Goal: Information Seeking & Learning: Check status

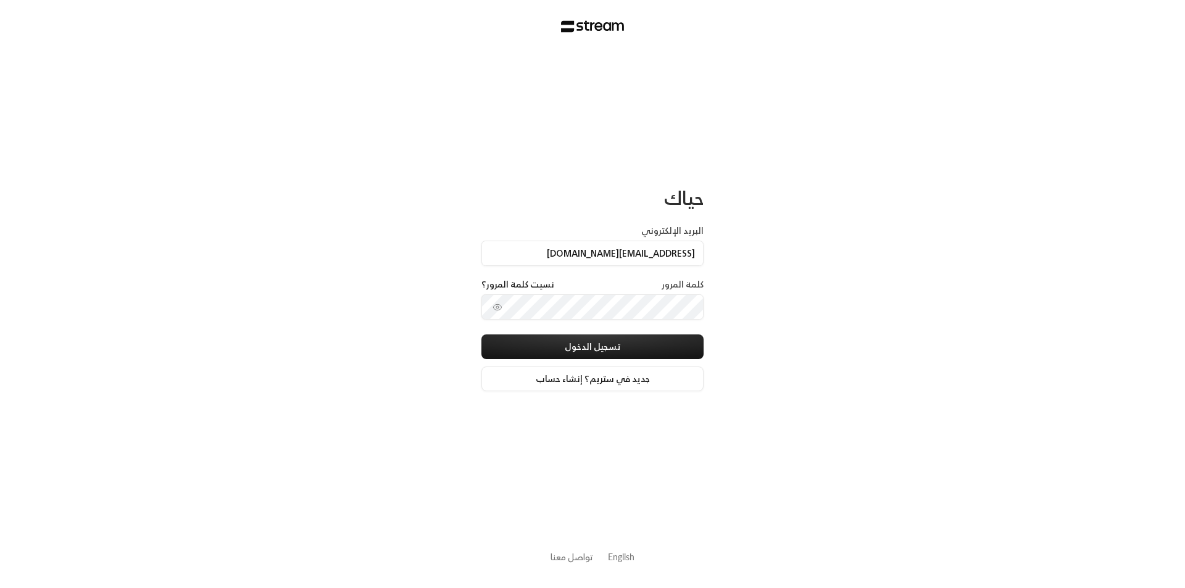
type input "[EMAIL_ADDRESS][DOMAIN_NAME]"
click at [632, 341] on button "تسجيل الدخول" at bounding box center [592, 347] width 222 height 25
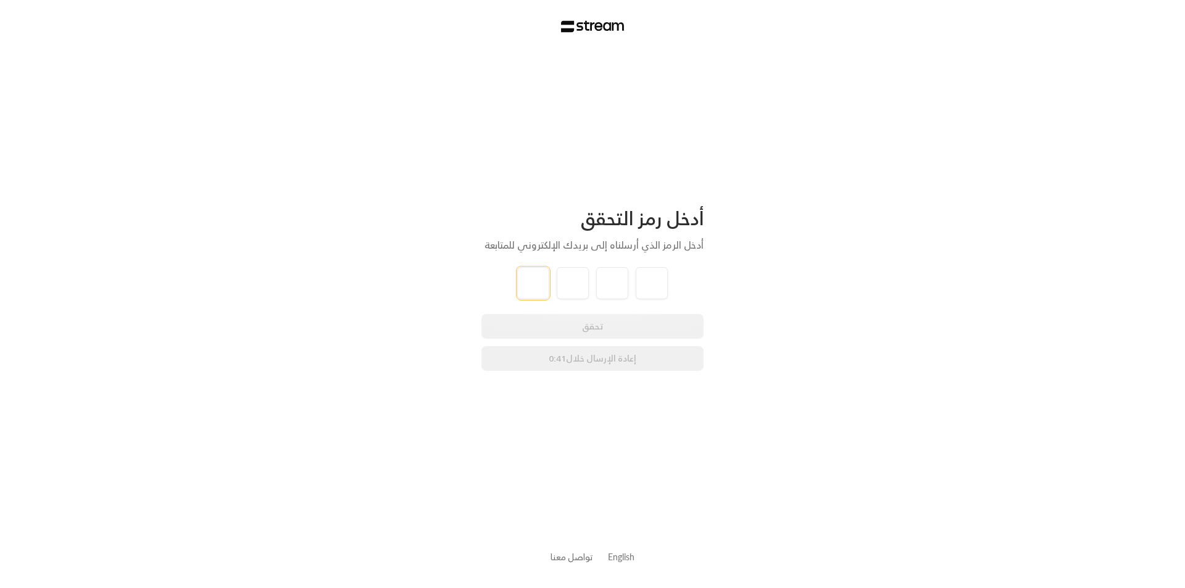
type input "0"
type input "1"
type input "3"
type input "1"
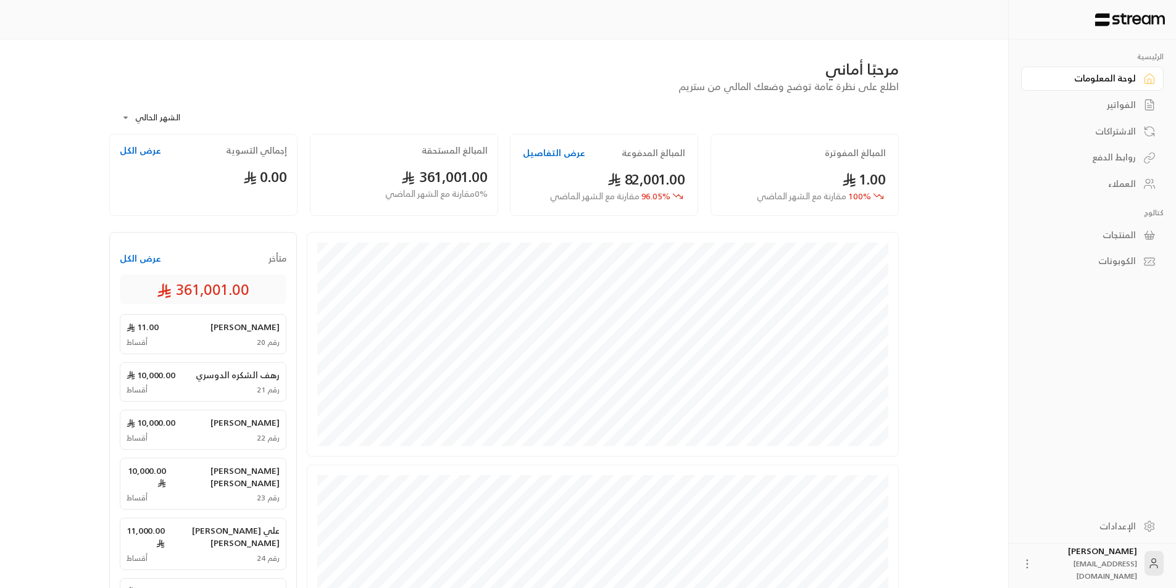
click at [1117, 101] on div "الفواتير" at bounding box center [1085, 105] width 99 height 12
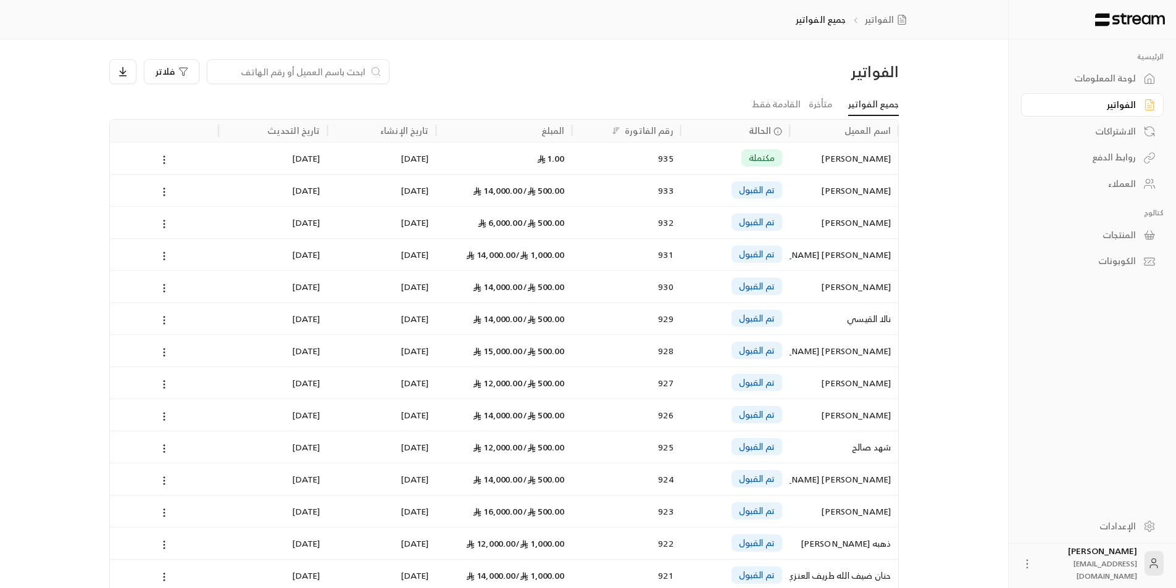
click at [1115, 131] on div "الاشتراكات" at bounding box center [1085, 131] width 99 height 12
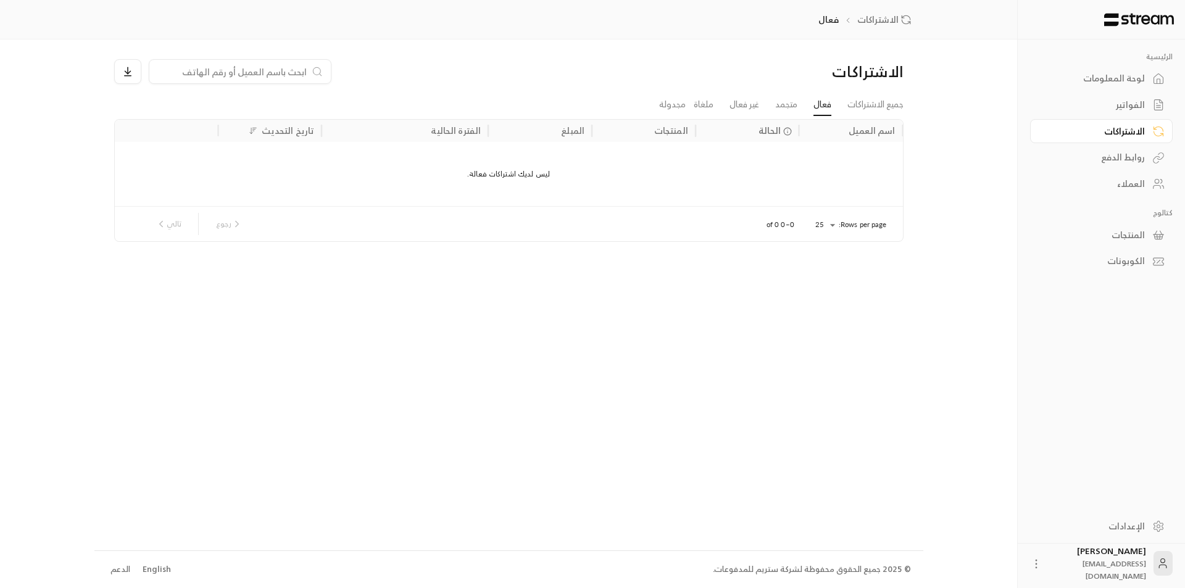
click at [1111, 158] on div "روابط الدفع" at bounding box center [1095, 157] width 99 height 12
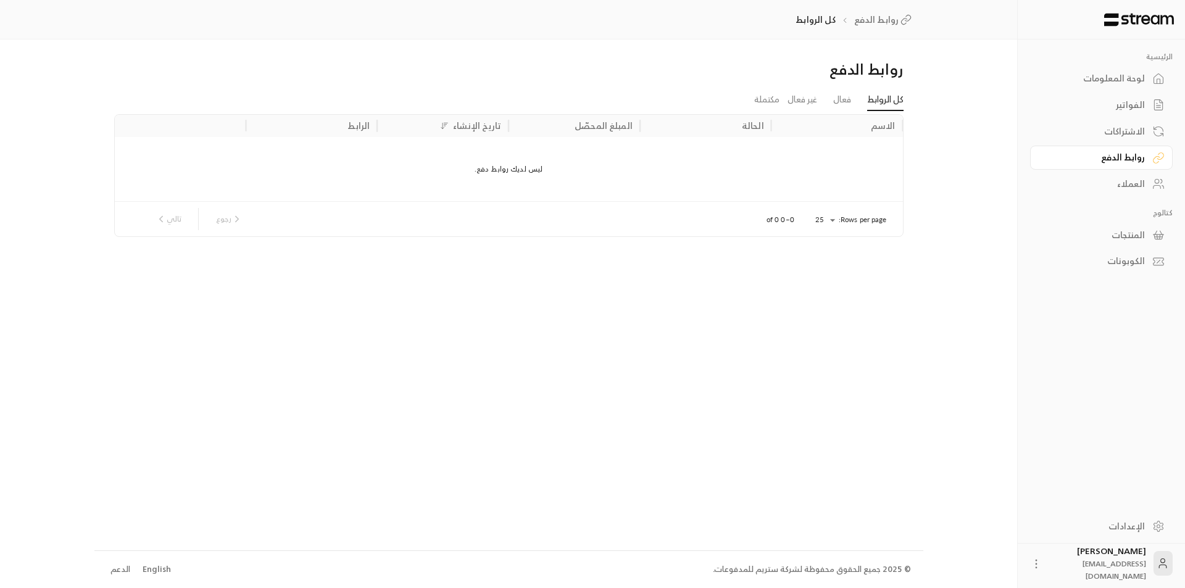
click at [1115, 73] on div "لوحة المعلومات" at bounding box center [1095, 78] width 99 height 12
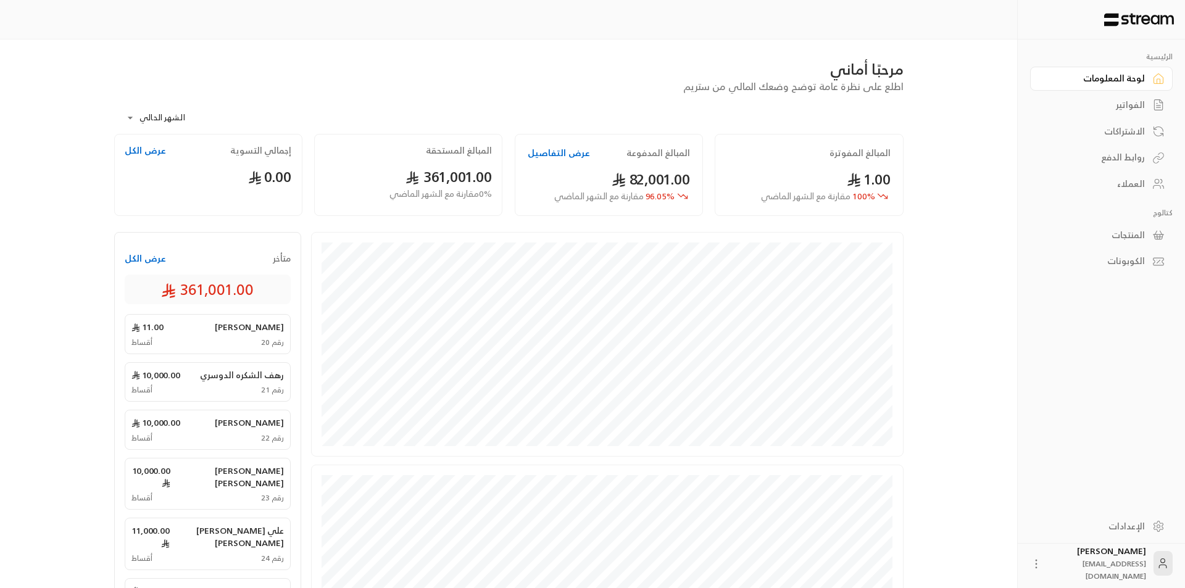
click at [129, 117] on body "**********" at bounding box center [592, 294] width 1185 height 588
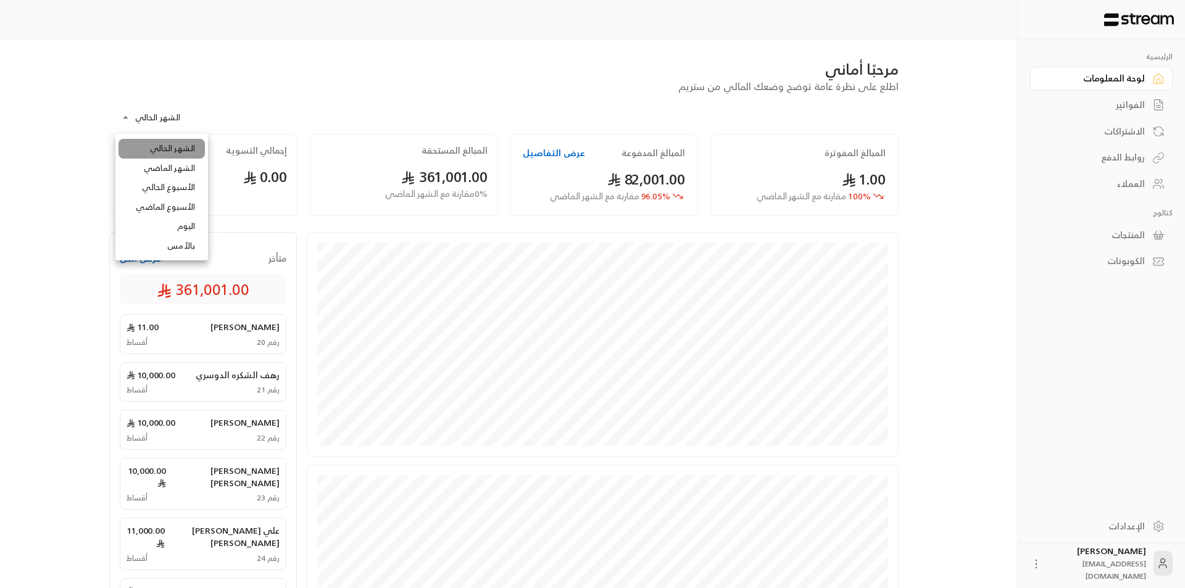
click at [180, 141] on li "الشهر الحالي" at bounding box center [162, 149] width 86 height 20
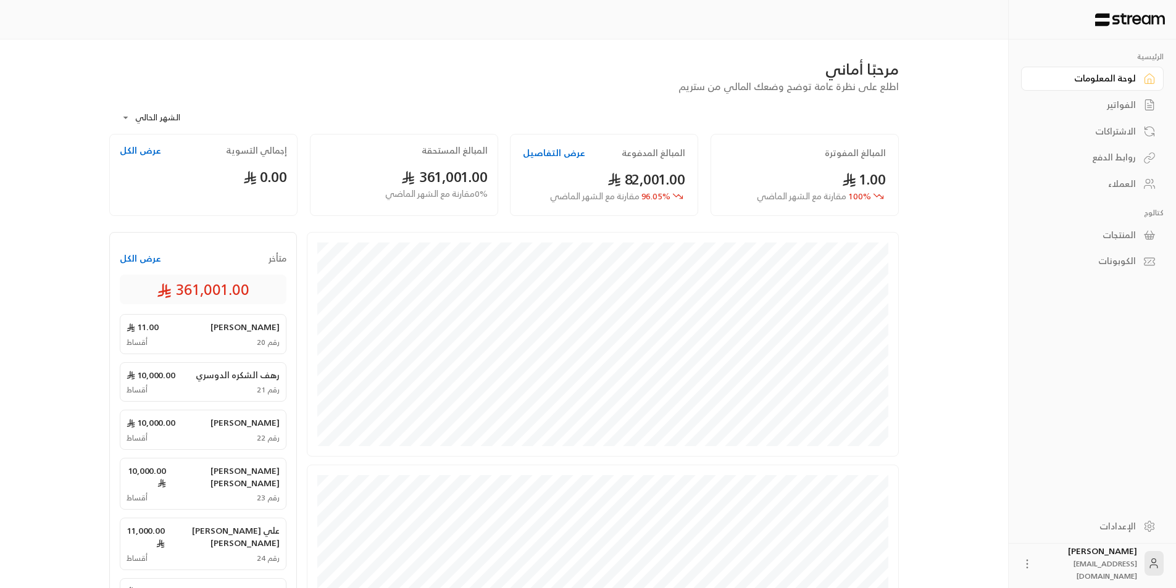
click at [1108, 75] on div "لوحة المعلومات" at bounding box center [1085, 78] width 99 height 12
click at [1113, 234] on div "المنتجات" at bounding box center [1085, 235] width 99 height 12
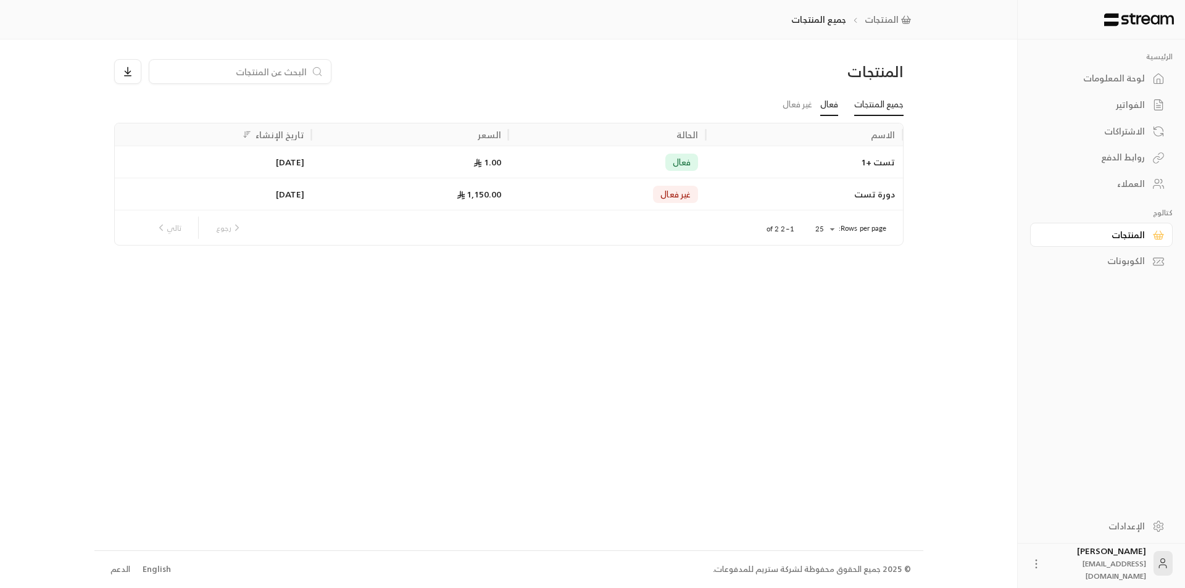
click at [833, 104] on link "فعال" at bounding box center [829, 105] width 18 height 22
click at [786, 107] on link "غير فعال" at bounding box center [798, 105] width 30 height 22
click at [830, 107] on link "فعال" at bounding box center [829, 105] width 18 height 22
click at [1137, 267] on div "الكوبونات" at bounding box center [1095, 261] width 99 height 12
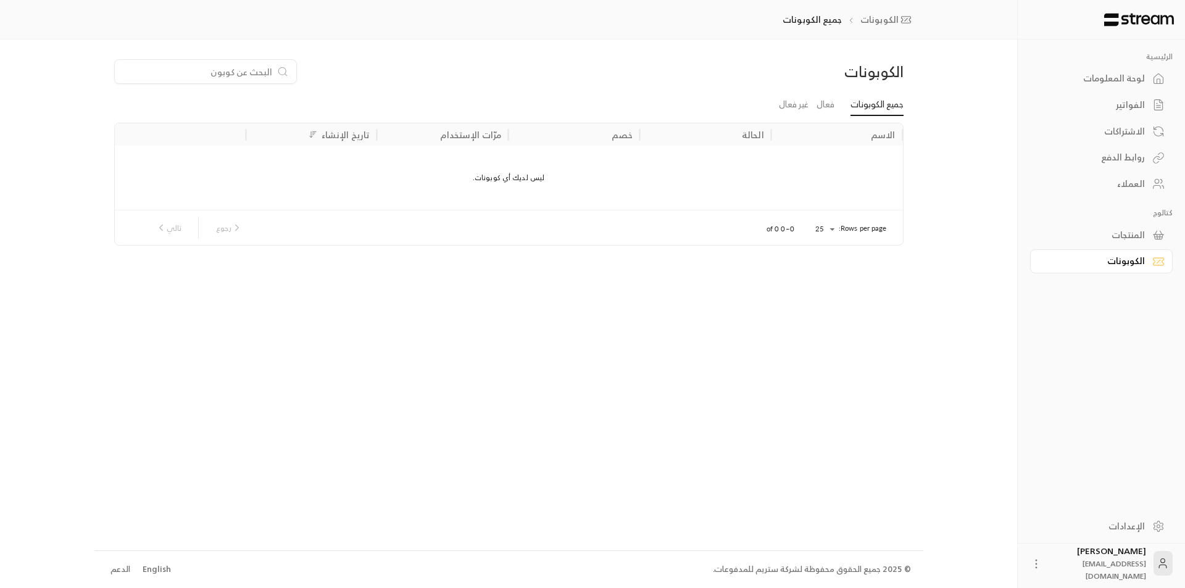
click at [1114, 78] on div "لوحة المعلومات" at bounding box center [1095, 78] width 99 height 12
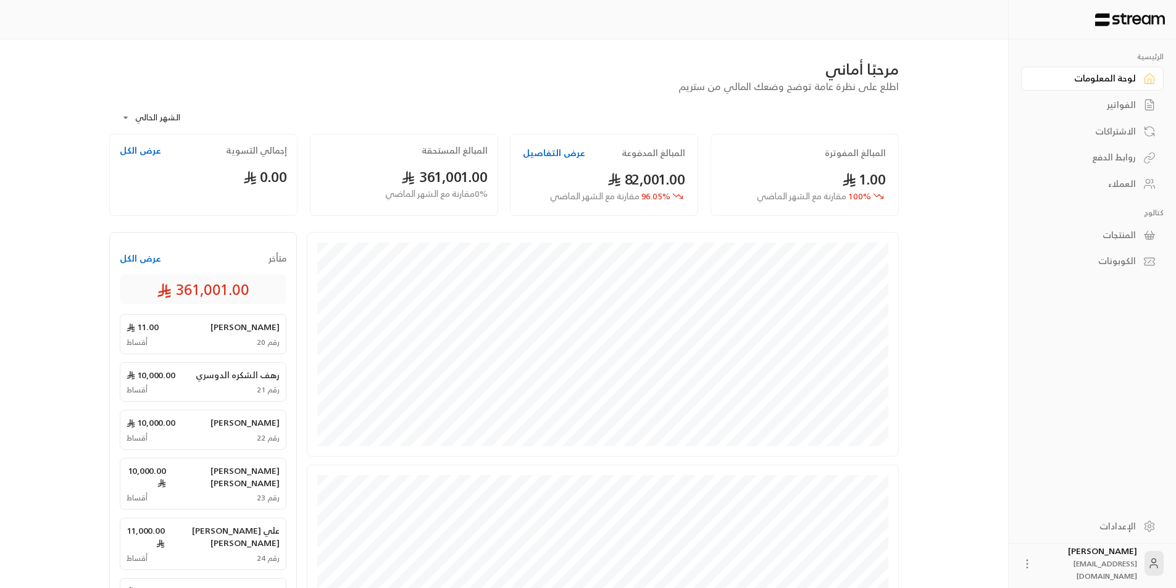
click at [136, 254] on button "عرض الكل" at bounding box center [140, 258] width 41 height 12
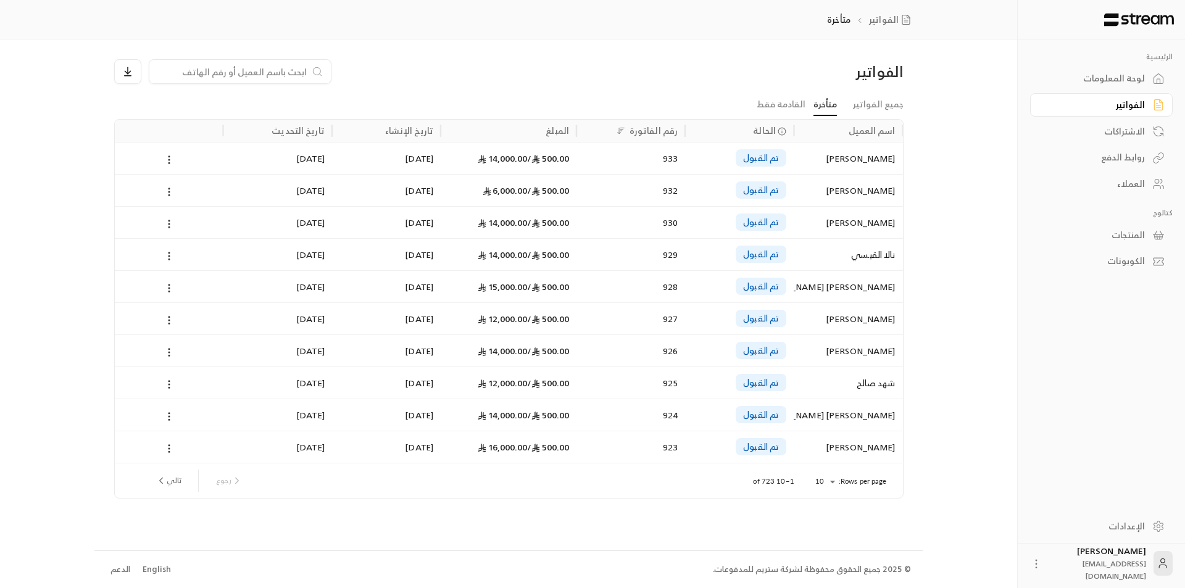
click at [272, 71] on input at bounding box center [232, 72] width 151 height 14
click at [238, 69] on input at bounding box center [232, 72] width 151 height 14
paste input "[PERSON_NAME] [PERSON_NAME]"
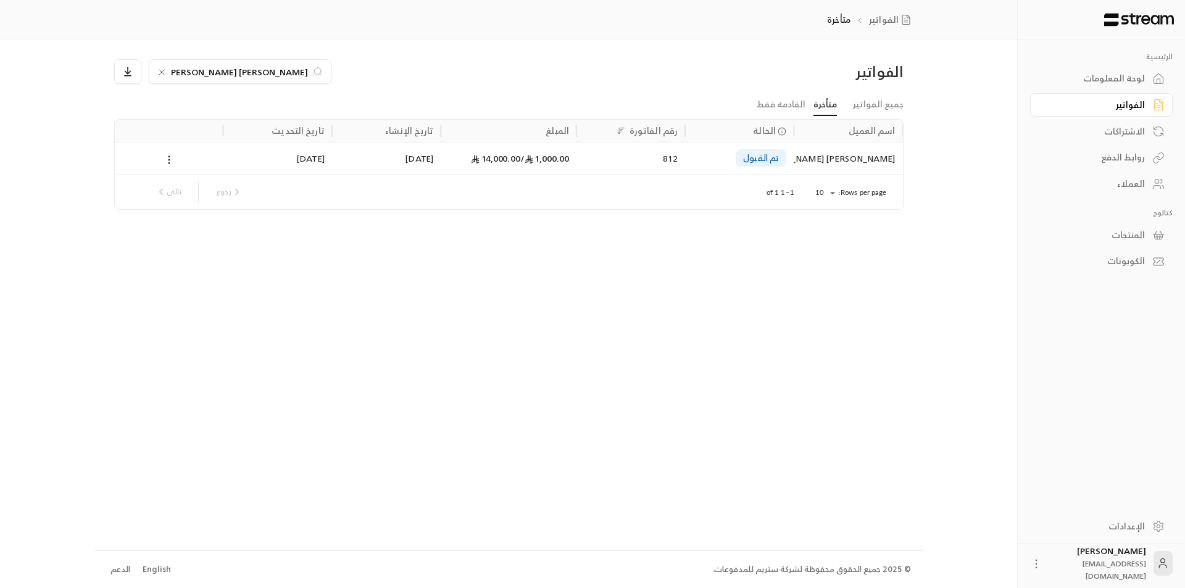
type input "[PERSON_NAME] [PERSON_NAME]"
click at [159, 72] on icon at bounding box center [162, 72] width 10 height 10
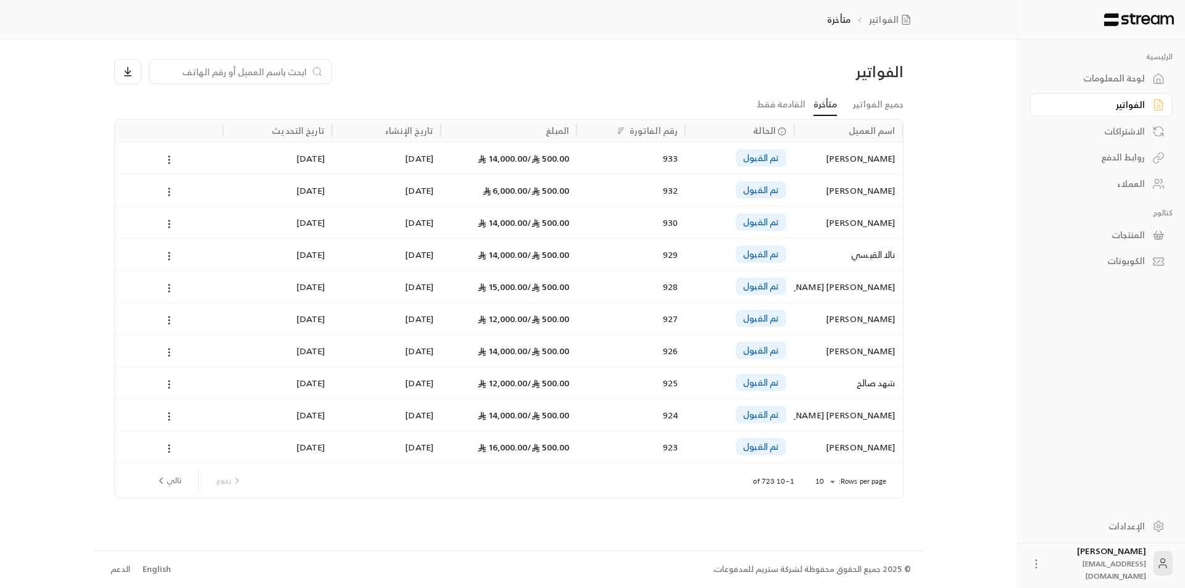
click at [243, 69] on input at bounding box center [232, 72] width 151 height 14
paste input "احلام [PERSON_NAME]"
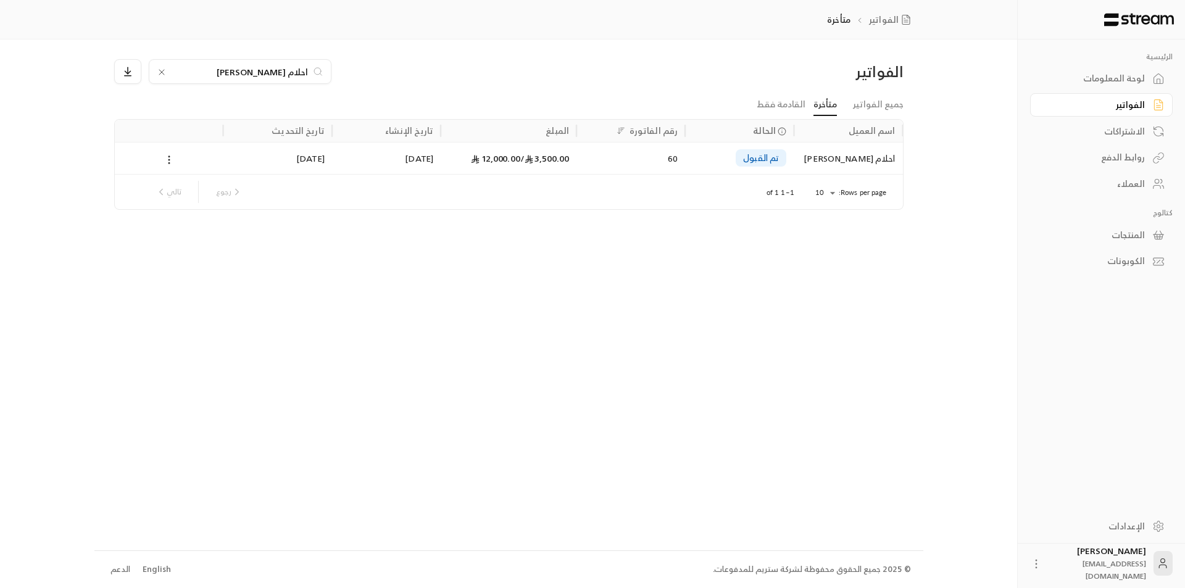
type input "احلام [PERSON_NAME]"
click at [834, 157] on div "احلام [PERSON_NAME]" at bounding box center [848, 158] width 94 height 31
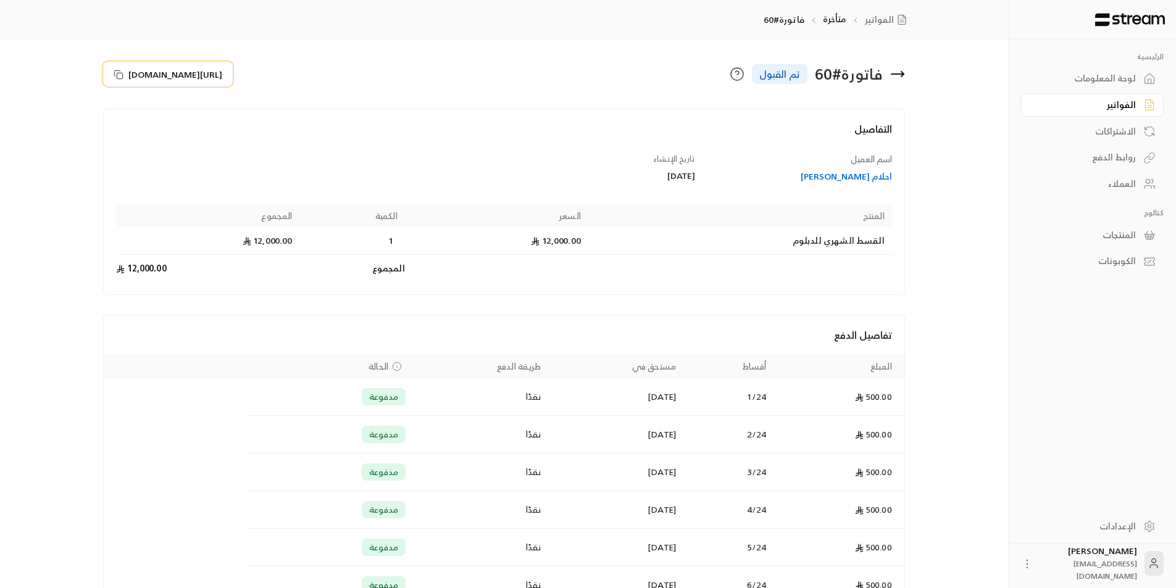
click at [119, 72] on icon at bounding box center [119, 75] width 10 height 10
